Goal: Check status: Check status

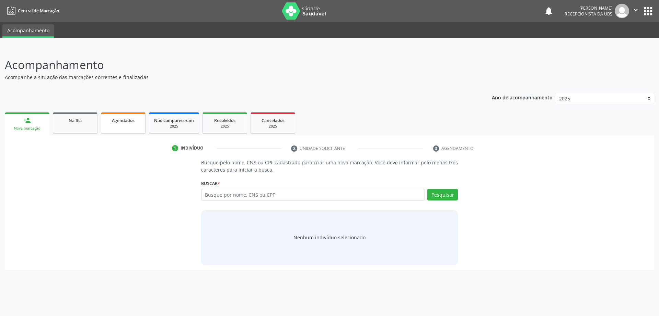
click at [135, 120] on div "Agendados" at bounding box center [123, 119] width 34 height 7
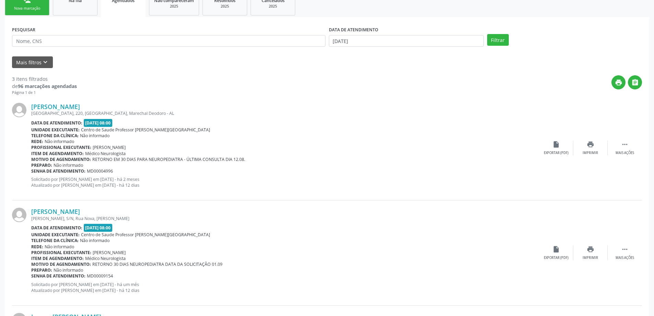
scroll to position [89, 0]
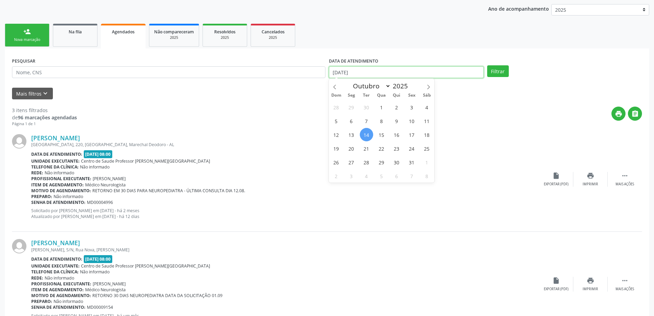
click at [343, 70] on input "[DATE]" at bounding box center [406, 72] width 155 height 12
click at [350, 102] on span "29" at bounding box center [351, 106] width 13 height 13
type input "[DATE]"
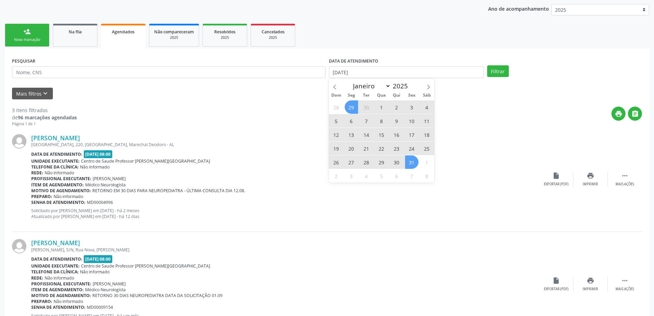
click at [414, 160] on span "31" at bounding box center [411, 161] width 13 height 13
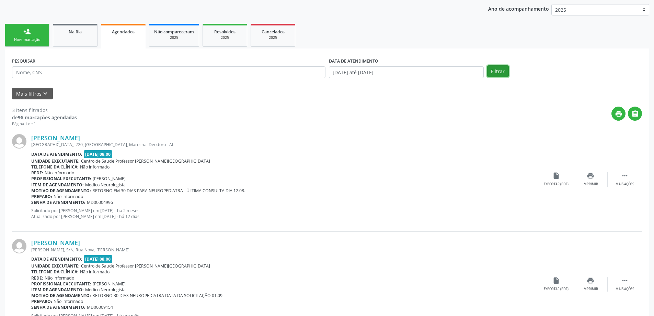
click at [493, 77] on button "Filtrar" at bounding box center [498, 71] width 22 height 12
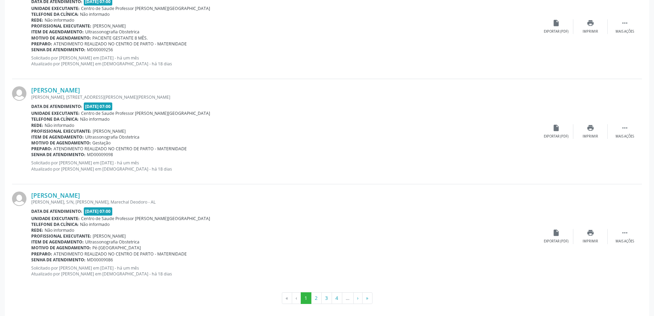
scroll to position [1504, 0]
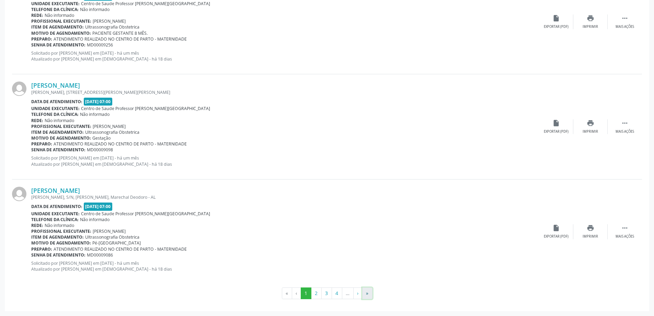
click at [370, 294] on button "»" at bounding box center [367, 293] width 10 height 12
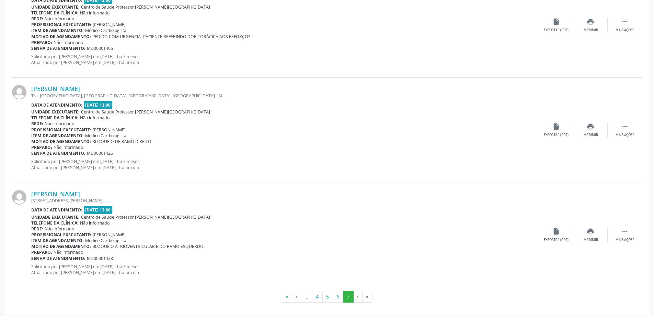
scroll to position [456, 0]
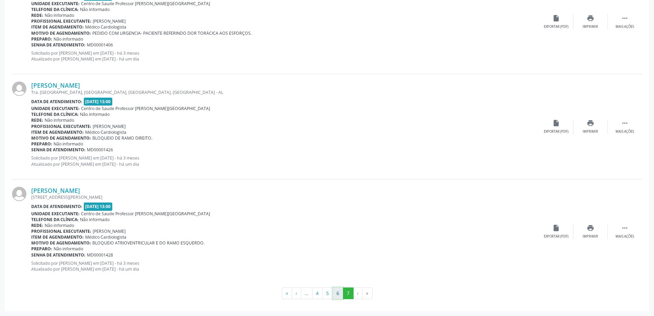
click at [335, 291] on button "6" at bounding box center [338, 293] width 11 height 12
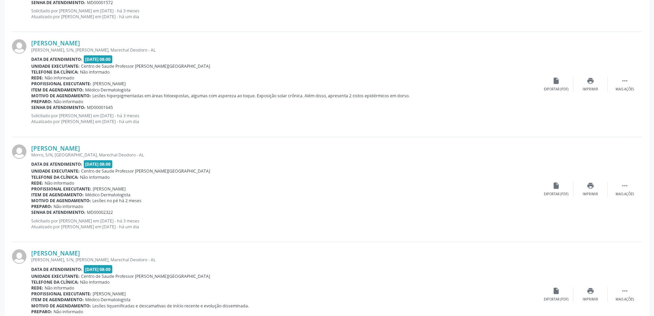
scroll to position [755, 0]
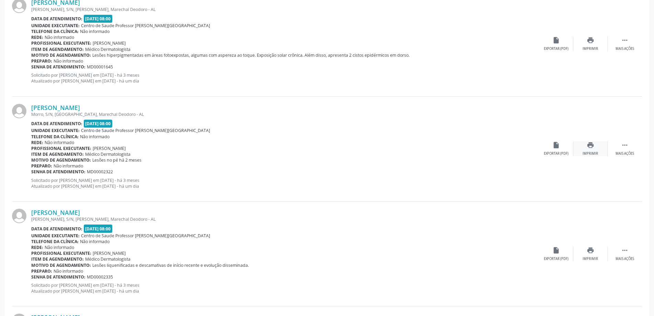
click at [598, 154] on div "print Imprimir" at bounding box center [590, 148] width 34 height 15
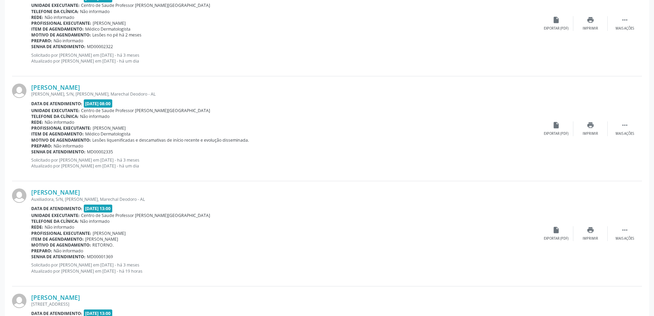
scroll to position [893, 0]
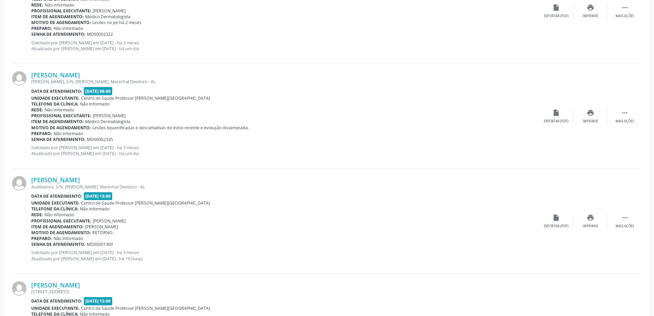
click at [597, 124] on div "[PERSON_NAME] [PERSON_NAME], S/N, [GEOGRAPHIC_DATA], [GEOGRAPHIC_DATA][PERSON_N…" at bounding box center [327, 116] width 630 height 105
click at [592, 115] on icon "print" at bounding box center [591, 113] width 8 height 8
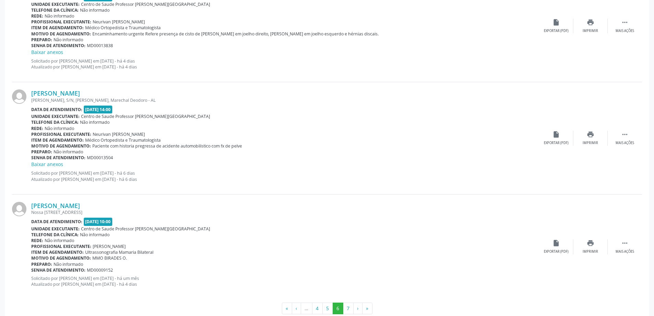
scroll to position [1526, 0]
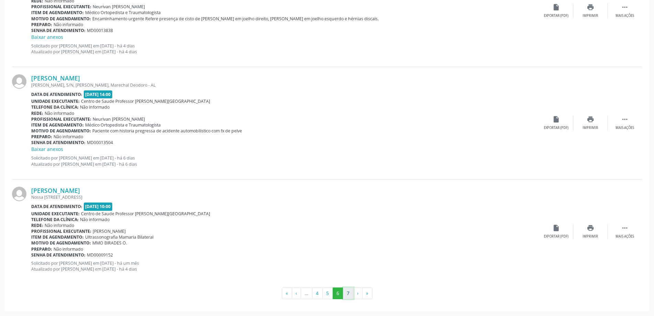
click at [349, 293] on button "7" at bounding box center [348, 293] width 11 height 12
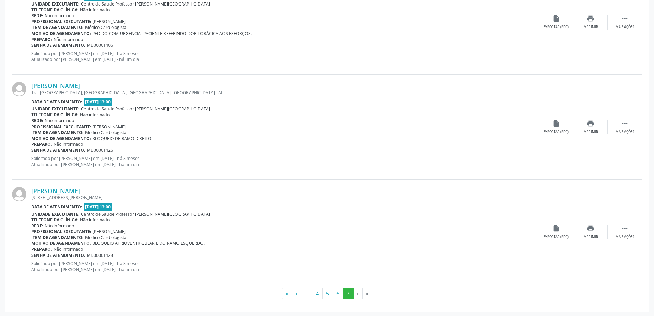
scroll to position [456, 0]
click at [329, 290] on button "5" at bounding box center [327, 293] width 11 height 12
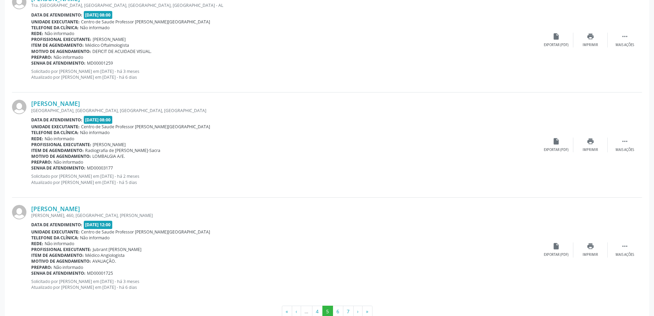
scroll to position [1519, 0]
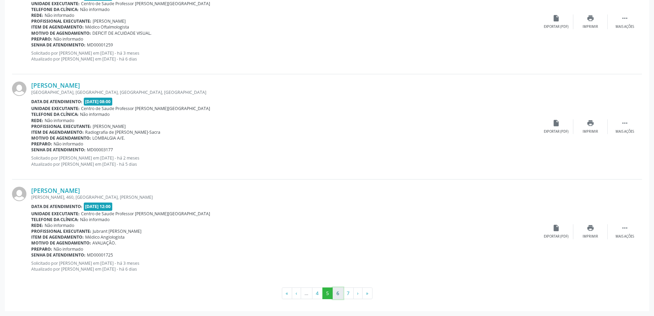
click at [343, 293] on button "6" at bounding box center [338, 293] width 11 height 12
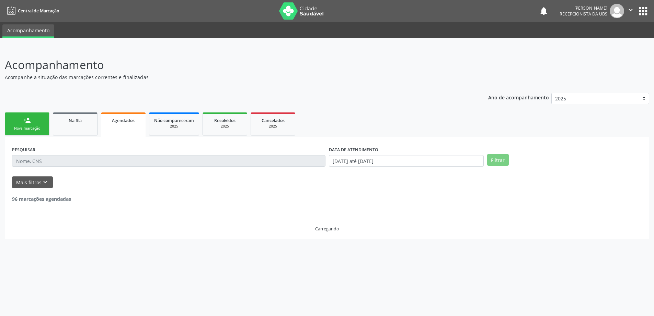
scroll to position [0, 0]
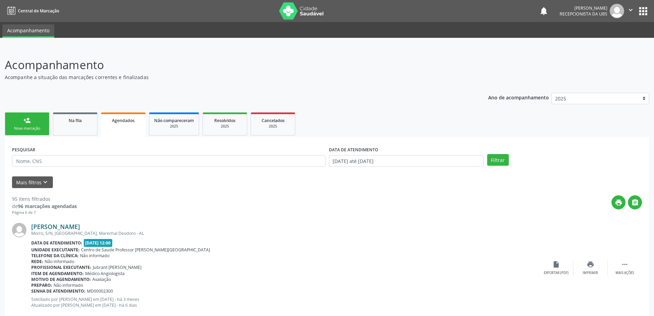
click at [31, 222] on link "[PERSON_NAME]" at bounding box center [55, 226] width 49 height 8
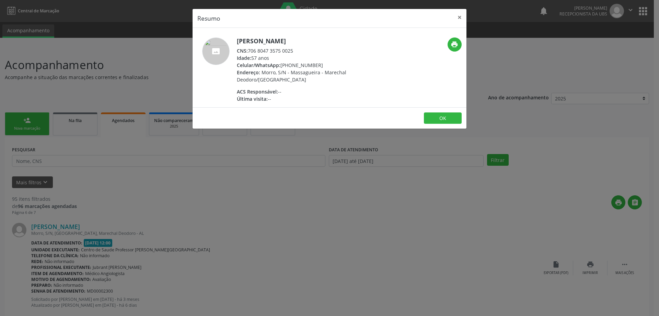
drag, startPoint x: 237, startPoint y: 41, endPoint x: 361, endPoint y: 41, distance: 123.6
click at [361, 41] on h5 "[PERSON_NAME]" at bounding box center [304, 40] width 134 height 7
copy h5 "[PERSON_NAME]"
click at [458, 17] on button "×" at bounding box center [460, 17] width 14 height 17
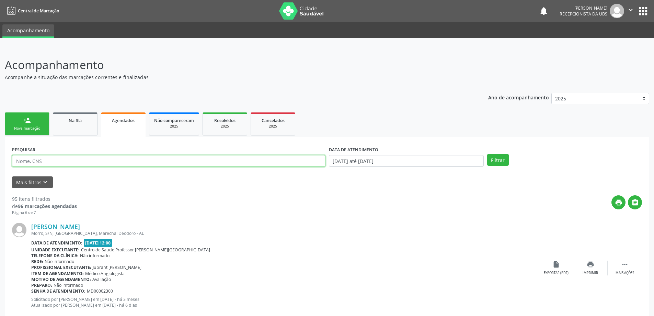
click at [246, 163] on input "text" at bounding box center [168, 161] width 313 height 12
paste input "[PERSON_NAME]"
click at [487, 154] on button "Filtrar" at bounding box center [498, 160] width 22 height 12
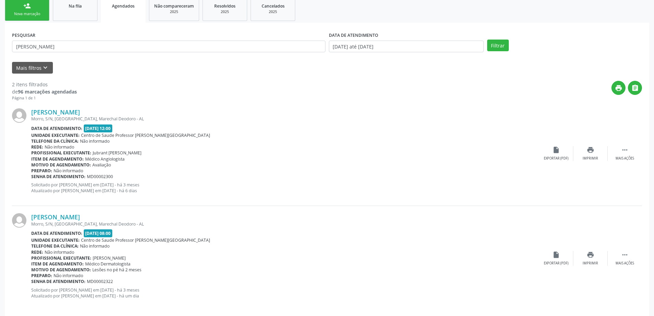
scroll to position [121, 0]
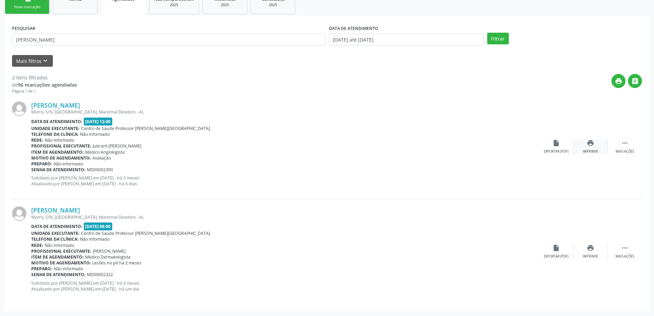
click at [588, 145] on icon "print" at bounding box center [591, 143] width 8 height 8
click at [292, 44] on input "[PERSON_NAME]" at bounding box center [168, 40] width 313 height 12
type input "S"
click at [290, 56] on div "Mais filtros keyboard_arrow_down" at bounding box center [326, 61] width 633 height 12
click at [138, 40] on input "text" at bounding box center [168, 40] width 313 height 12
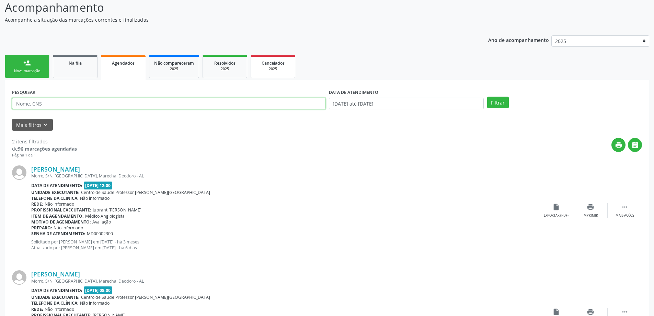
scroll to position [53, 0]
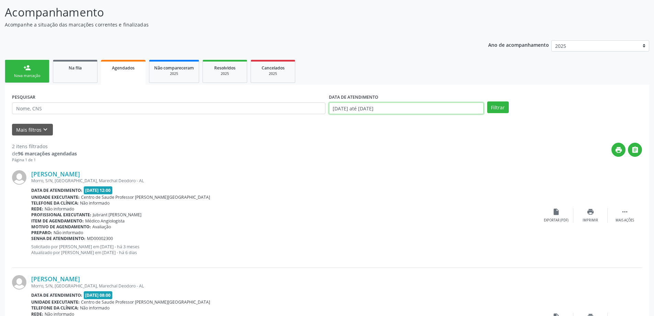
click at [376, 111] on input "[DATE] até [DATE]" at bounding box center [406, 108] width 155 height 12
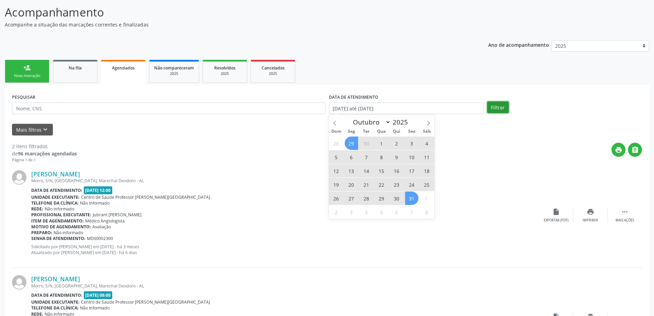
click at [497, 112] on button "Filtrar" at bounding box center [498, 107] width 22 height 12
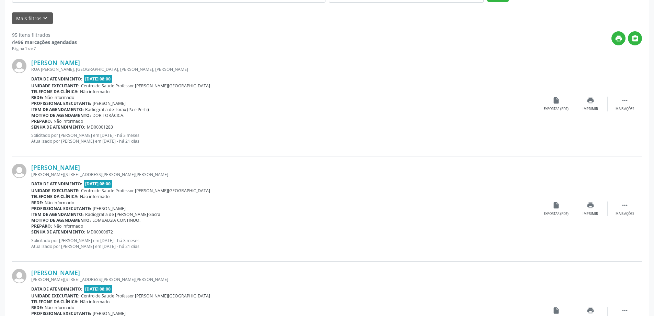
scroll to position [34, 0]
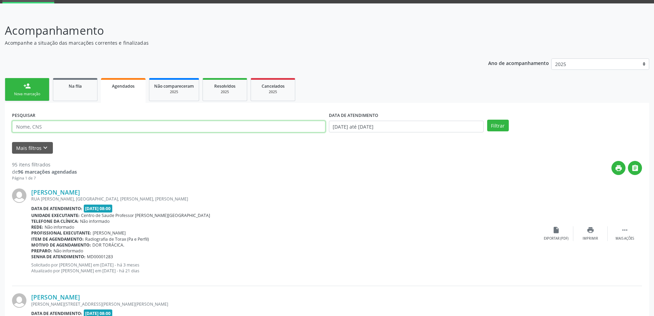
paste input "704806031280647"
type input "704806031280647"
click at [487, 119] on button "Filtrar" at bounding box center [498, 125] width 22 height 12
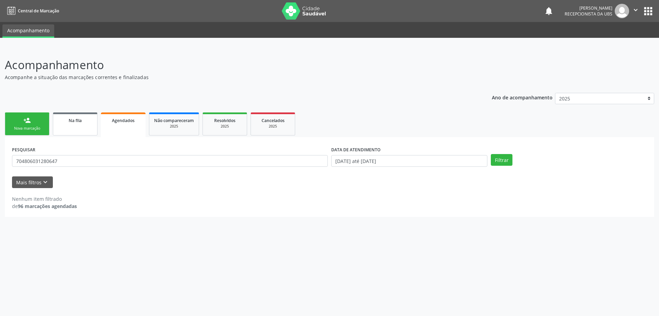
click at [86, 122] on div "Na fila" at bounding box center [75, 119] width 34 height 7
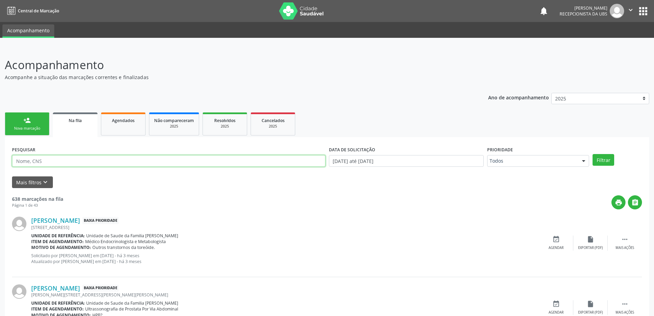
paste input "704806031280647"
click at [593, 154] on button "Filtrar" at bounding box center [604, 160] width 22 height 12
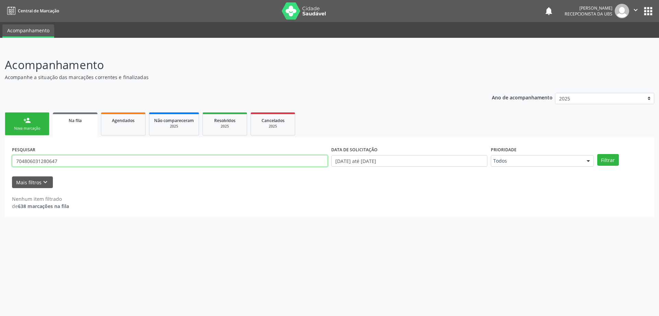
click at [189, 164] on input "704806031280647" at bounding box center [170, 161] width 316 height 12
type input "7"
click at [279, 125] on div "2025" at bounding box center [273, 126] width 34 height 5
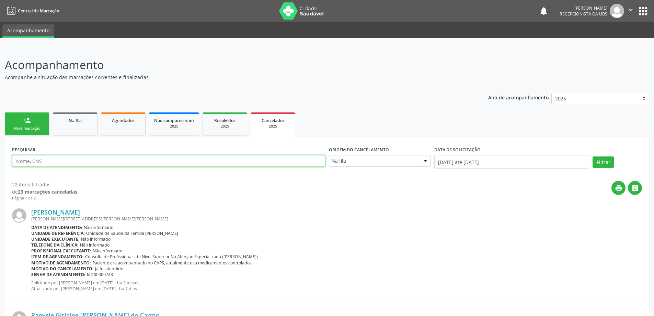
click at [231, 163] on input "text" at bounding box center [168, 161] width 313 height 12
paste input "704806031280647"
click at [593, 156] on button "Filtrar" at bounding box center [604, 162] width 22 height 12
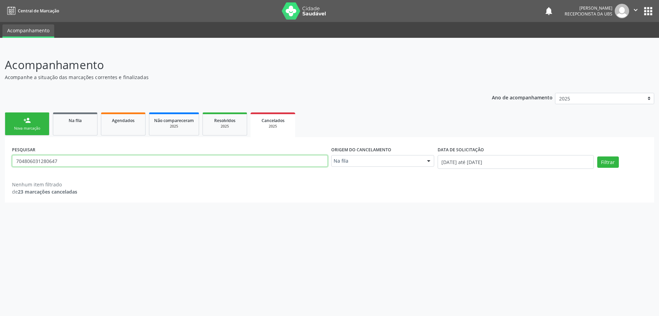
click at [230, 163] on input "704806031280647" at bounding box center [170, 161] width 316 height 12
type input "7"
click at [91, 128] on link "Na fila" at bounding box center [75, 123] width 45 height 23
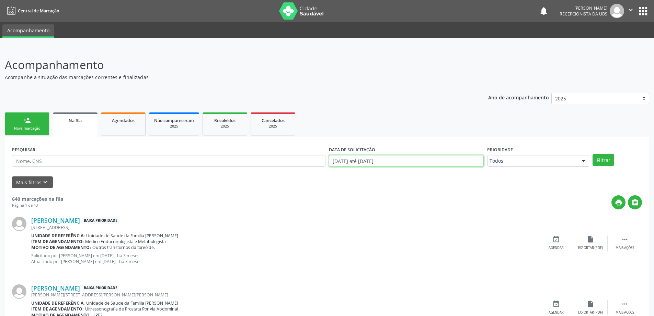
click at [360, 165] on input "[DATE] até [DATE]" at bounding box center [406, 161] width 155 height 12
click at [230, 180] on div "Mais filtros keyboard_arrow_down" at bounding box center [326, 182] width 633 height 12
